Goal: Find specific page/section

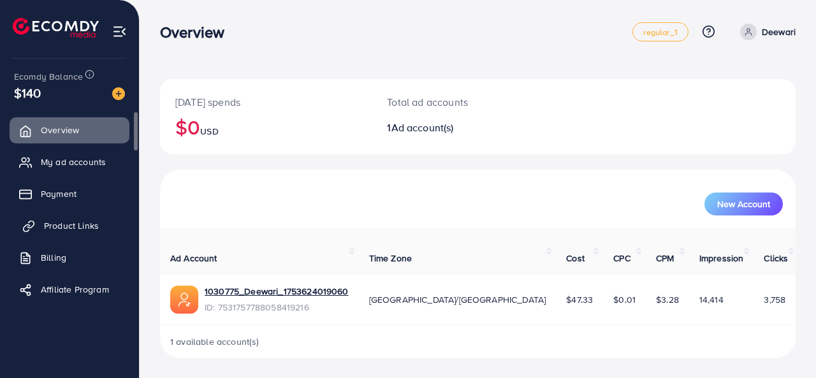
click at [45, 229] on span "Product Links" at bounding box center [71, 225] width 55 height 13
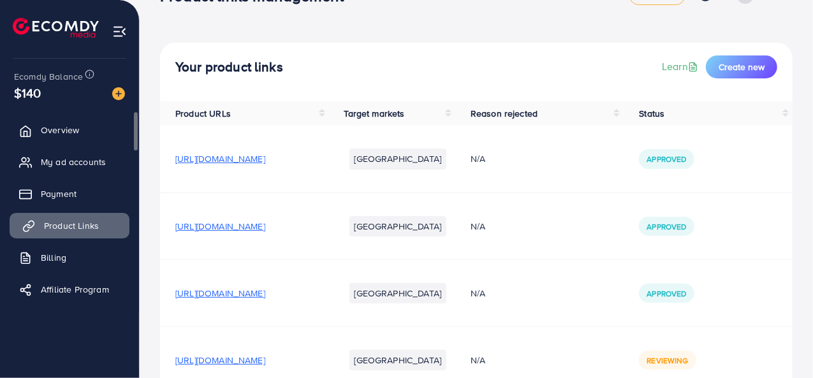
scroll to position [108, 0]
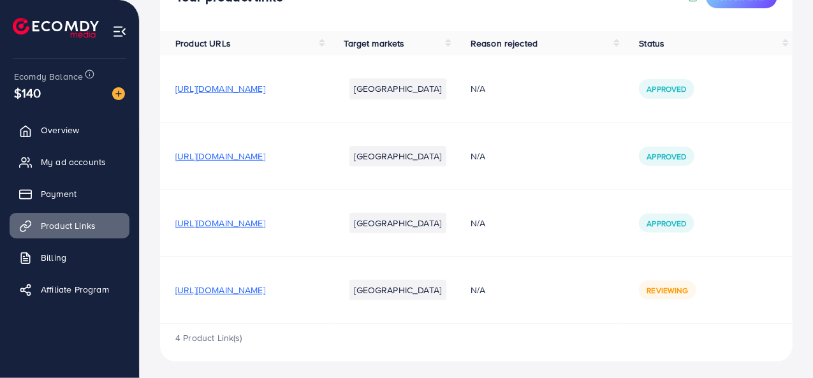
scroll to position [108, 0]
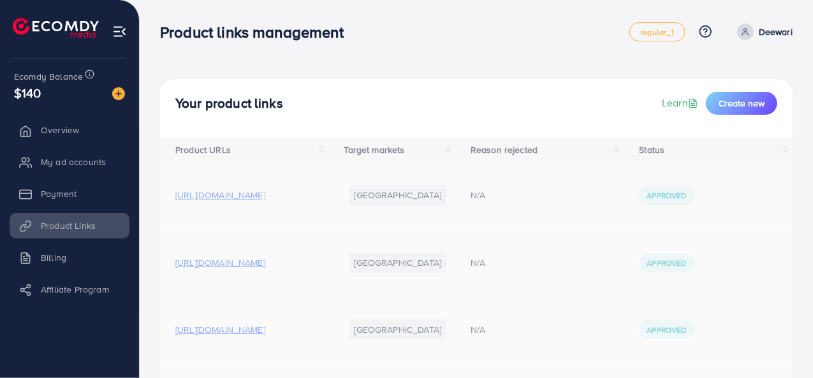
scroll to position [108, 0]
